Goal: Task Accomplishment & Management: Manage account settings

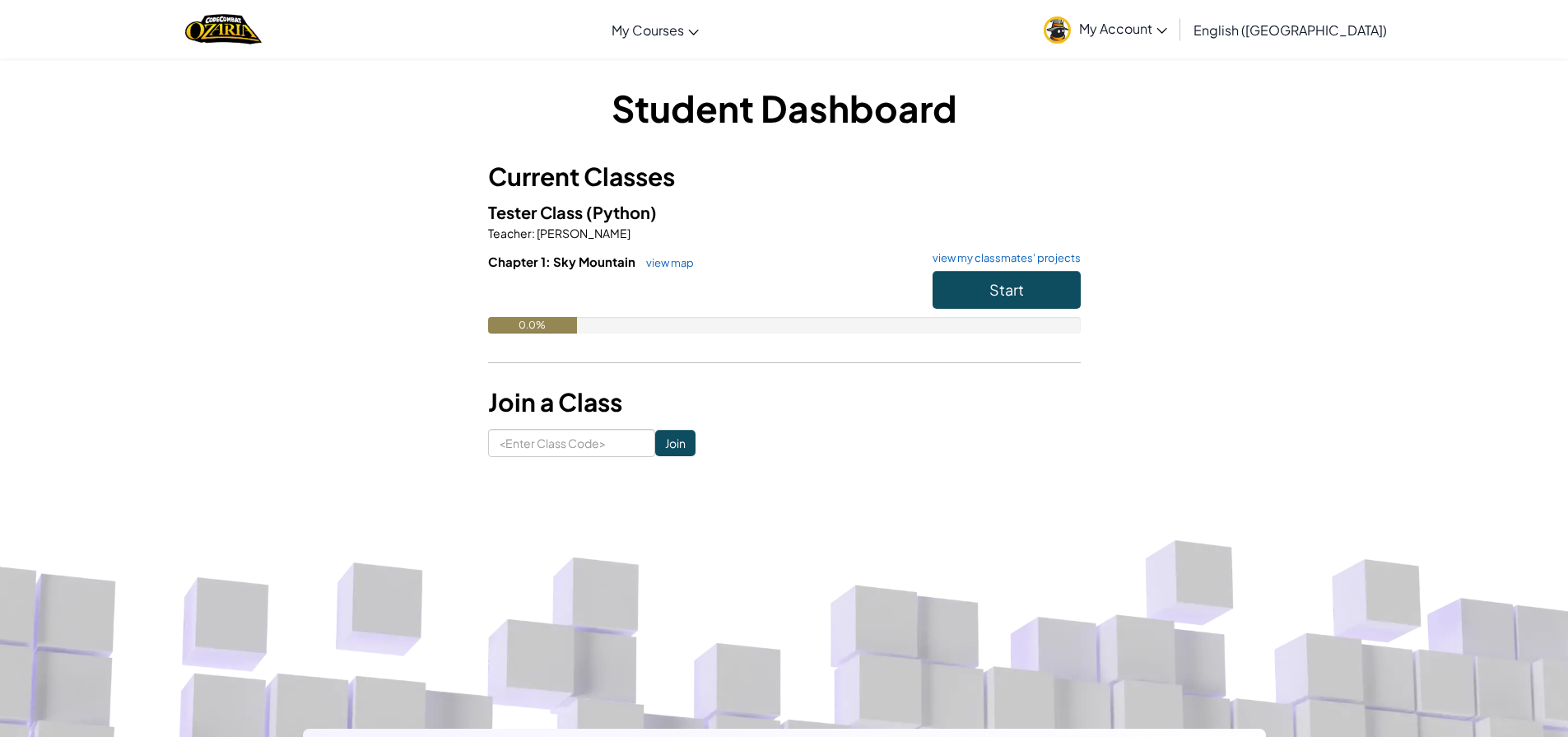
click at [1167, 33] on span "My Account" at bounding box center [1123, 28] width 88 height 17
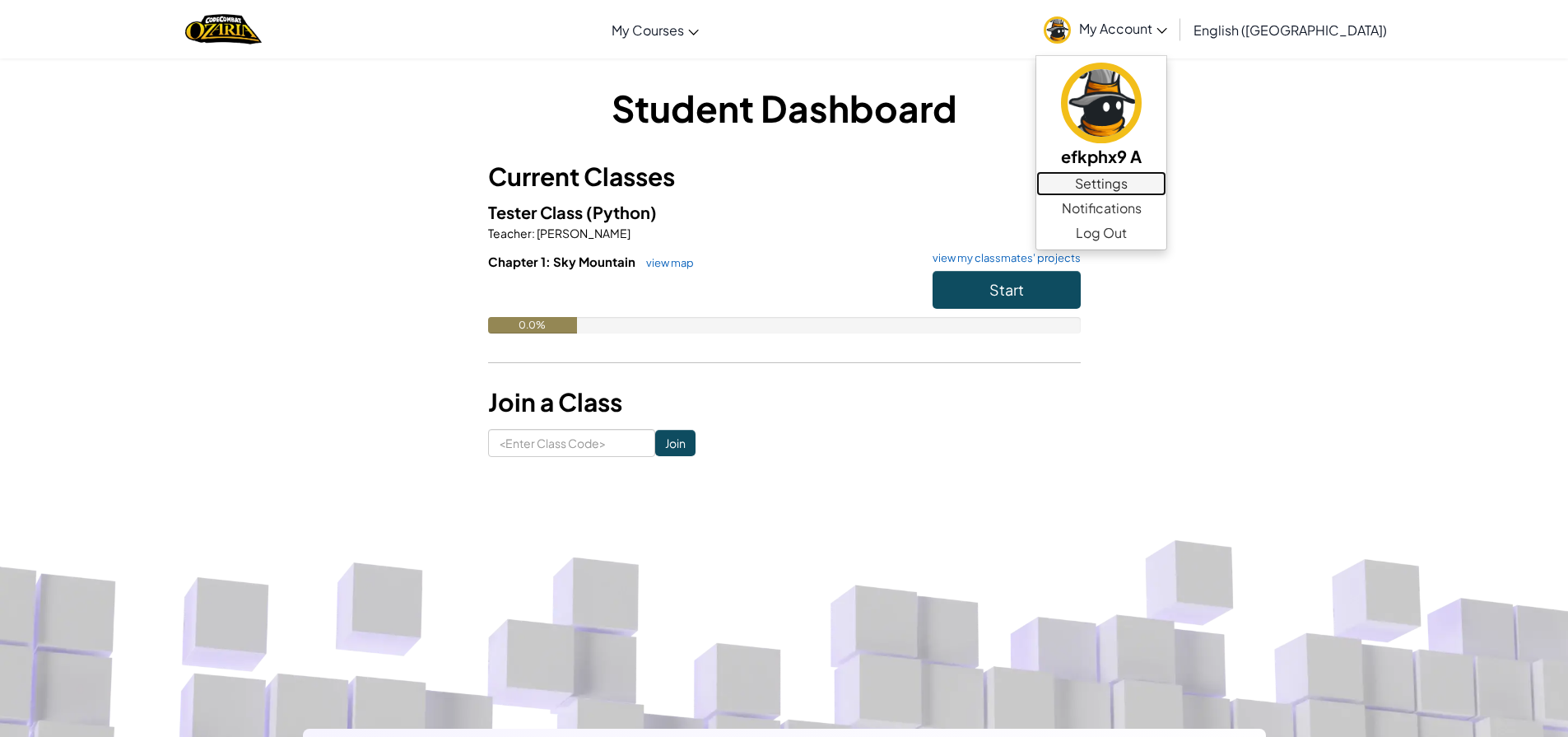
click at [1166, 182] on link "Settings" at bounding box center [1101, 183] width 130 height 25
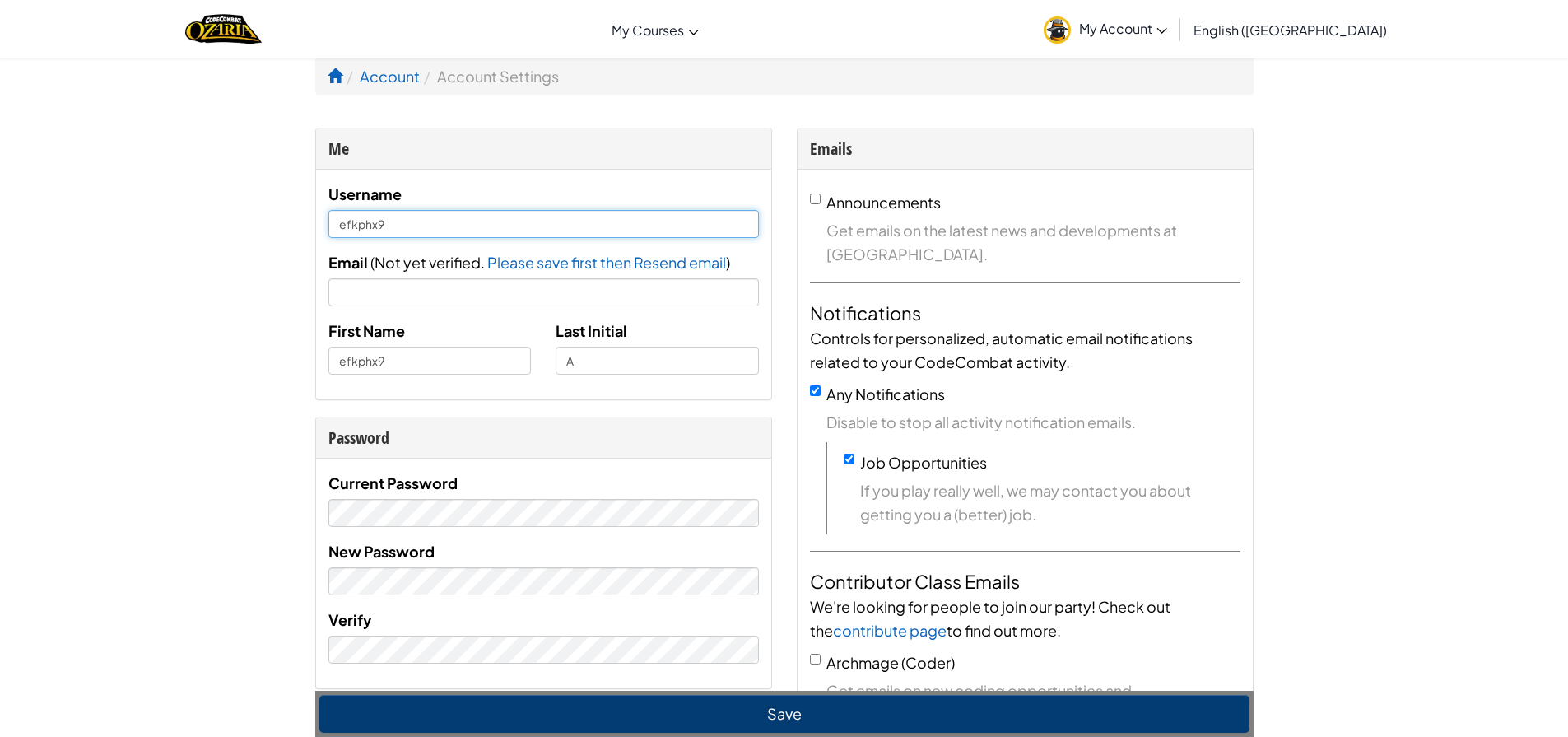
click at [399, 222] on input "efkphx9" at bounding box center [544, 223] width 430 height 28
type input "efkphx09"
click at [395, 354] on input "efkphx9" at bounding box center [430, 361] width 203 height 28
click at [362, 368] on input "efkphx09" at bounding box center [430, 361] width 203 height 28
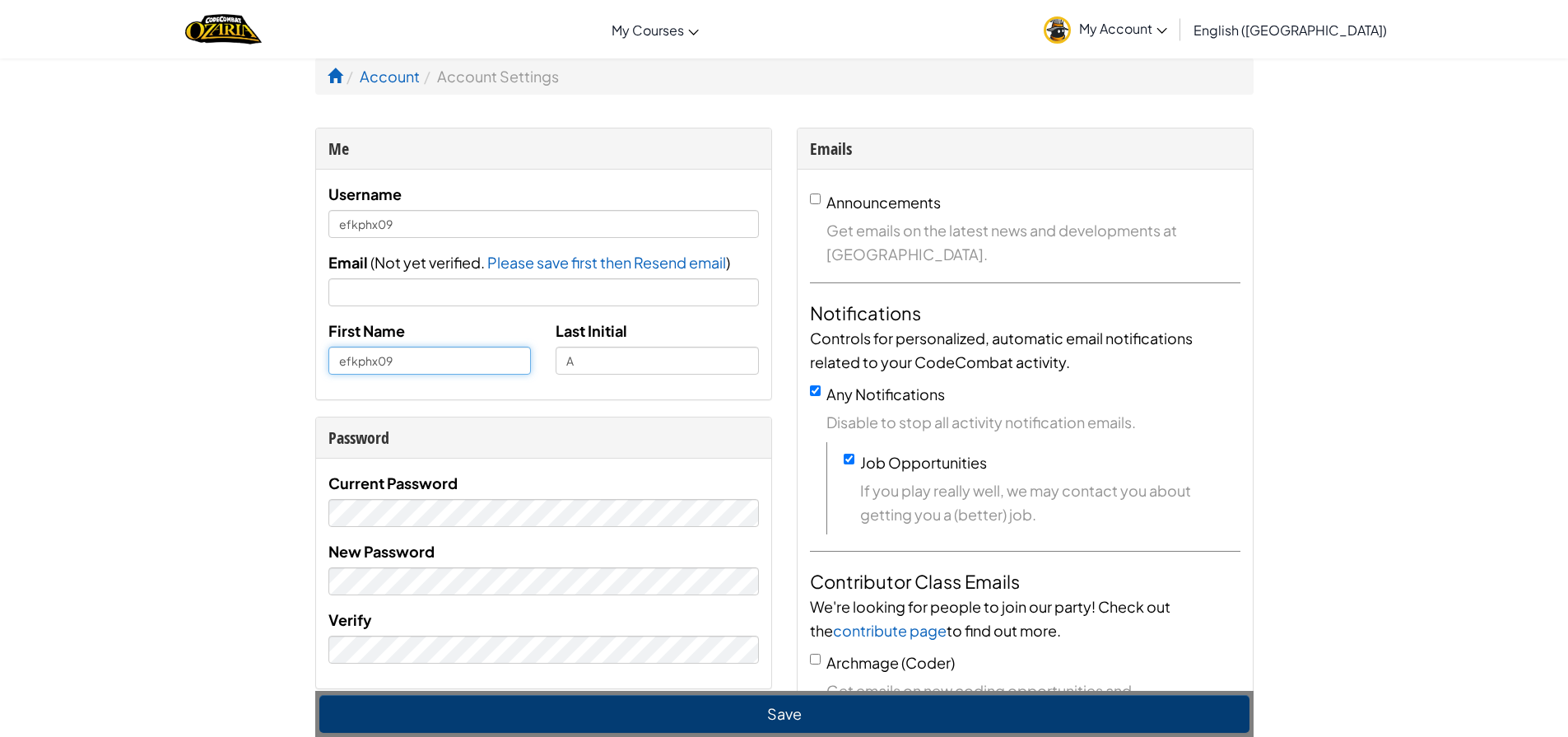
type input "efkphx09"
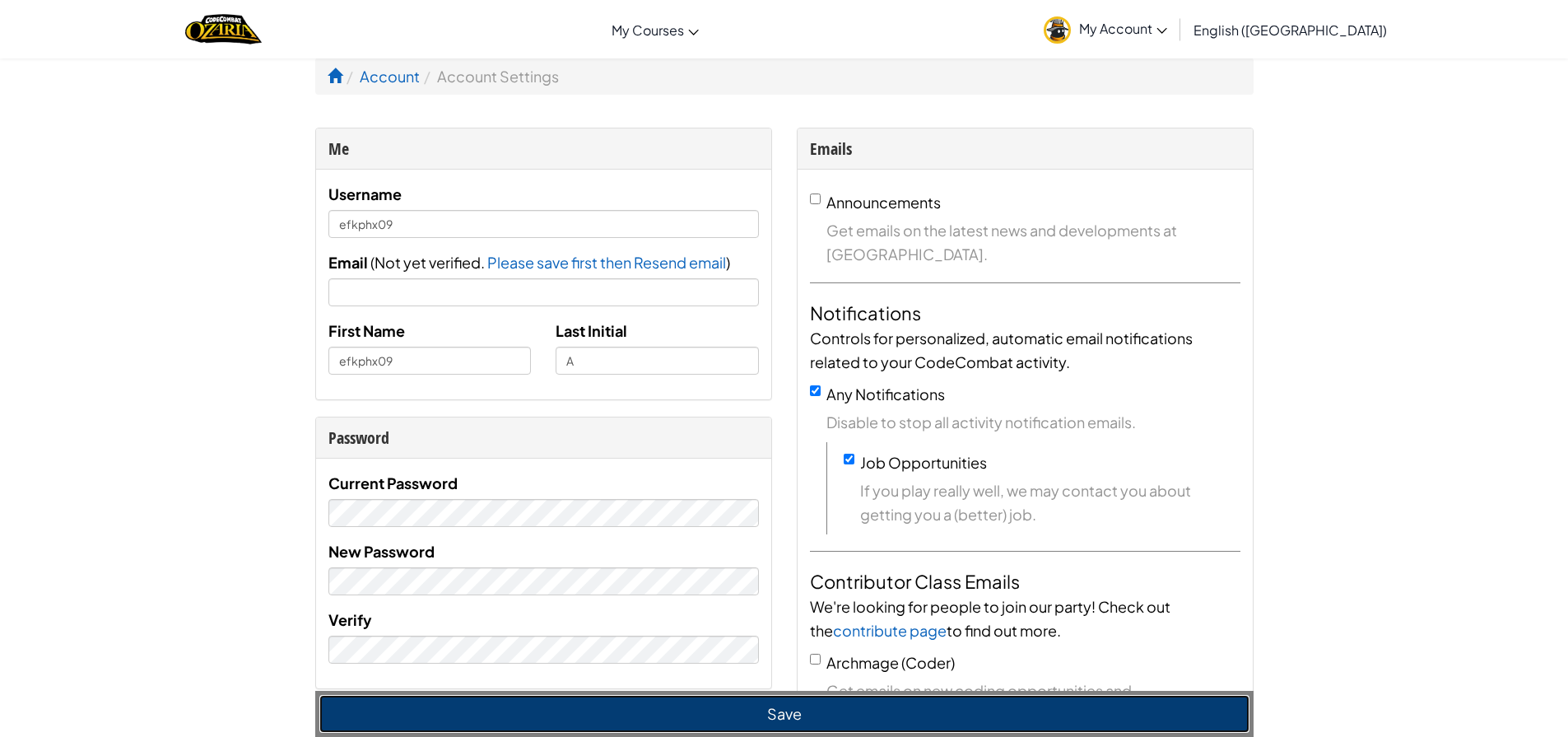
click at [435, 710] on button "Save" at bounding box center [784, 713] width 930 height 38
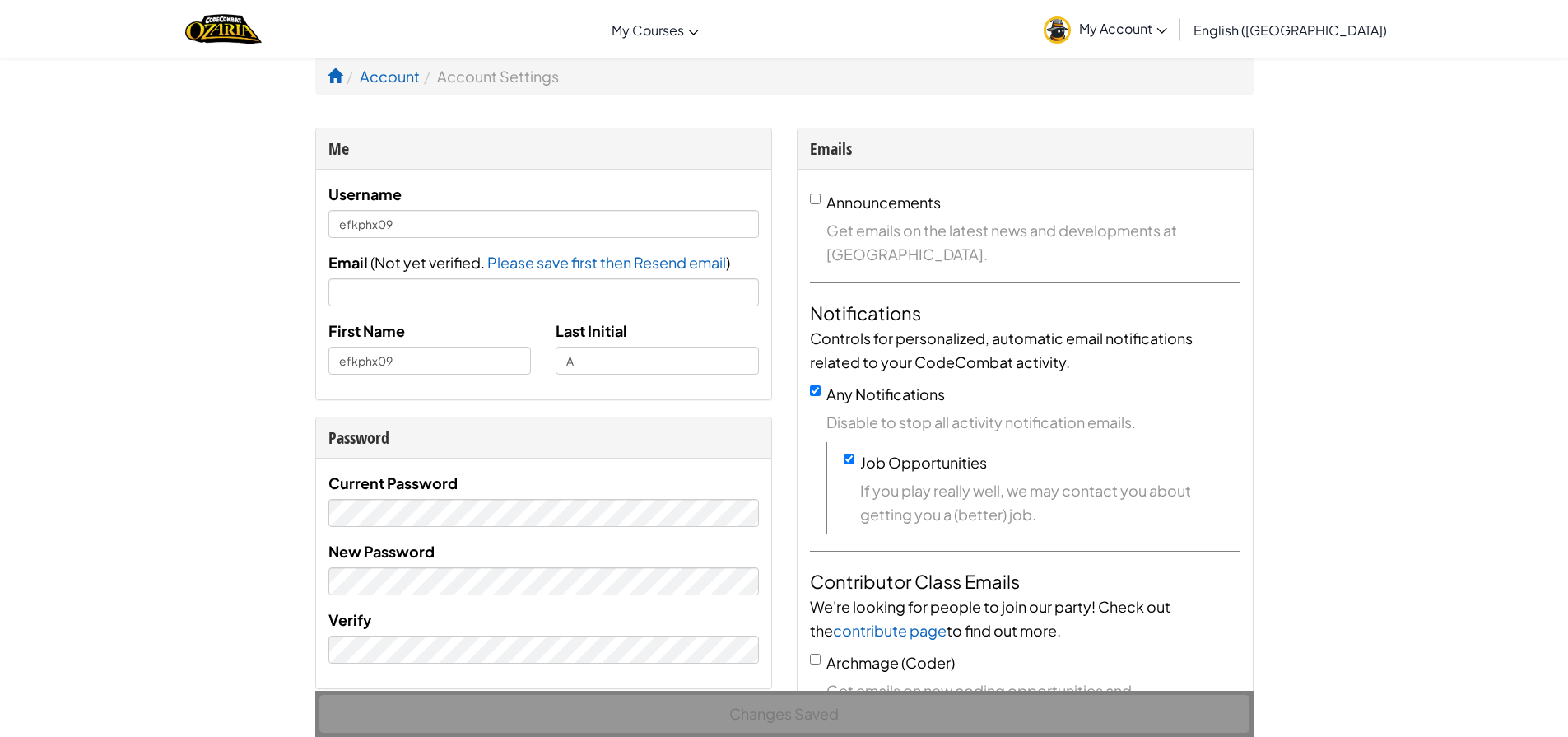
click at [1167, 28] on span "My Account" at bounding box center [1123, 28] width 88 height 17
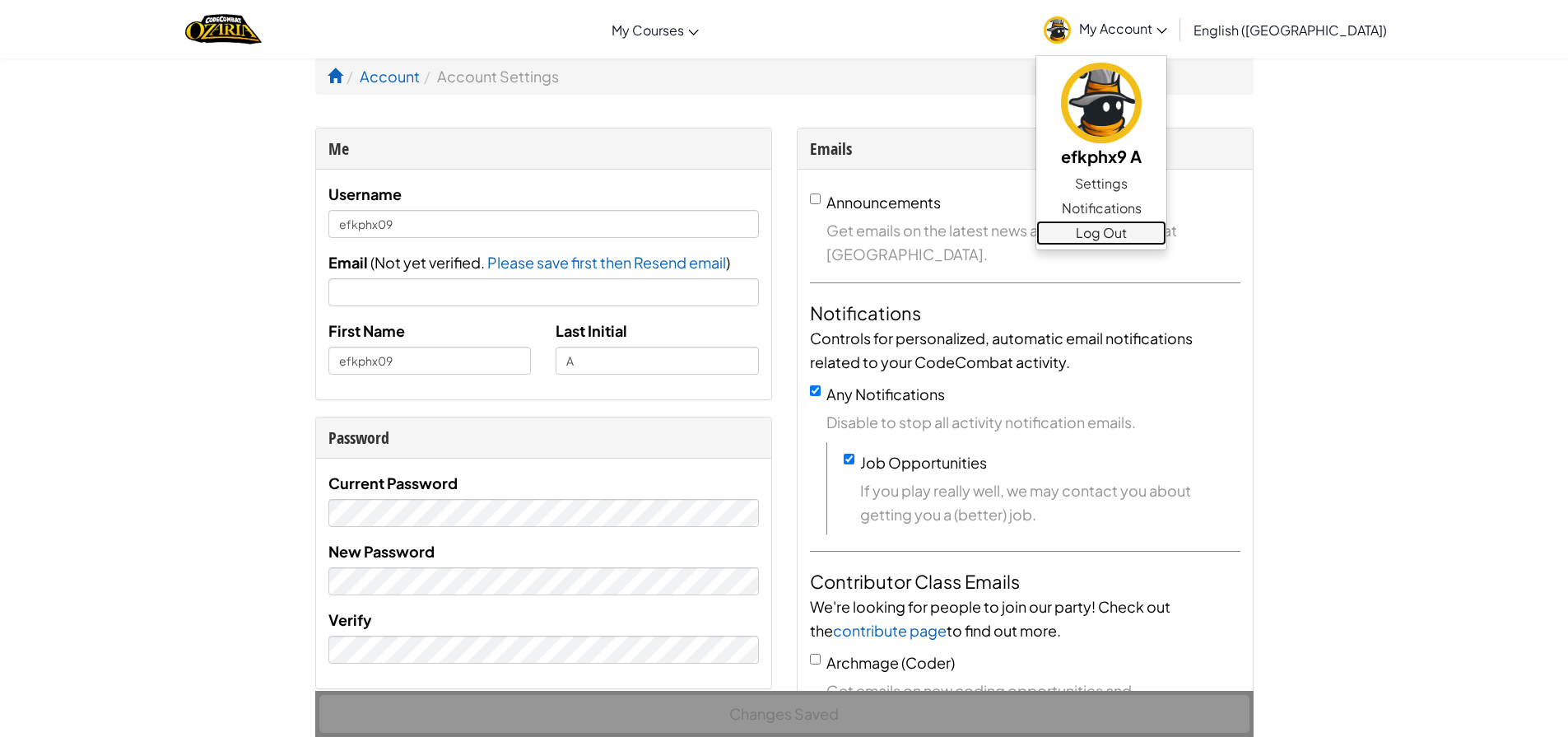
click at [1166, 233] on link "Log Out" at bounding box center [1101, 233] width 130 height 25
